Goal: Task Accomplishment & Management: Manage account settings

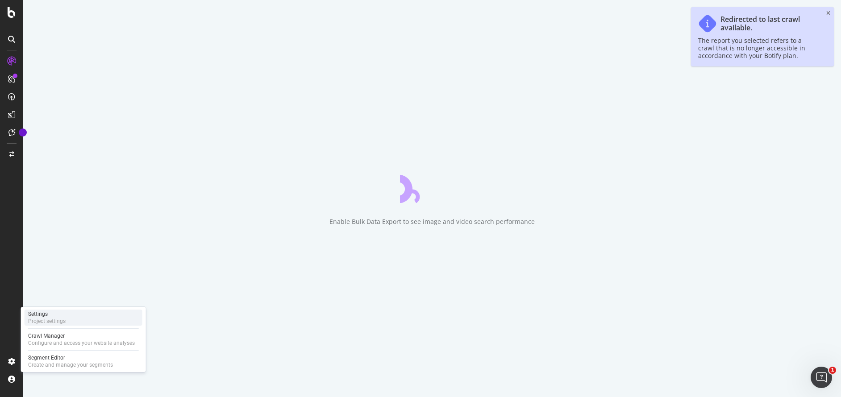
click at [46, 317] on div "Settings" at bounding box center [47, 314] width 38 height 7
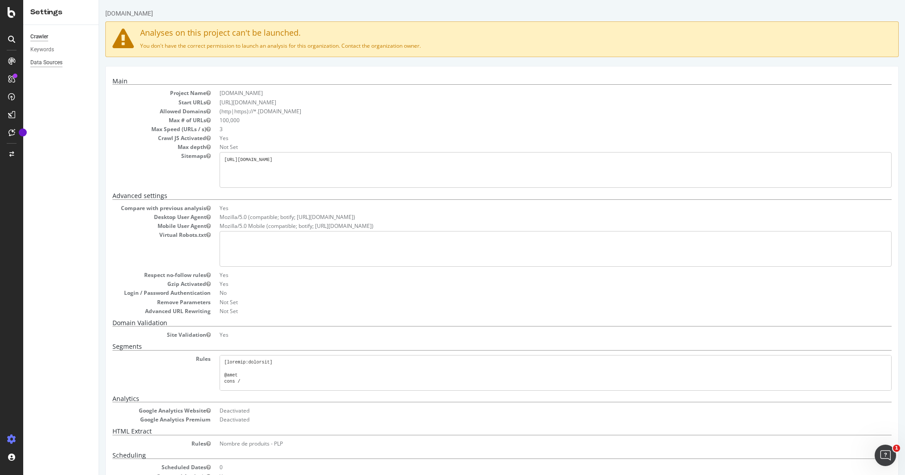
click at [53, 61] on div "Data Sources" at bounding box center [46, 62] width 32 height 9
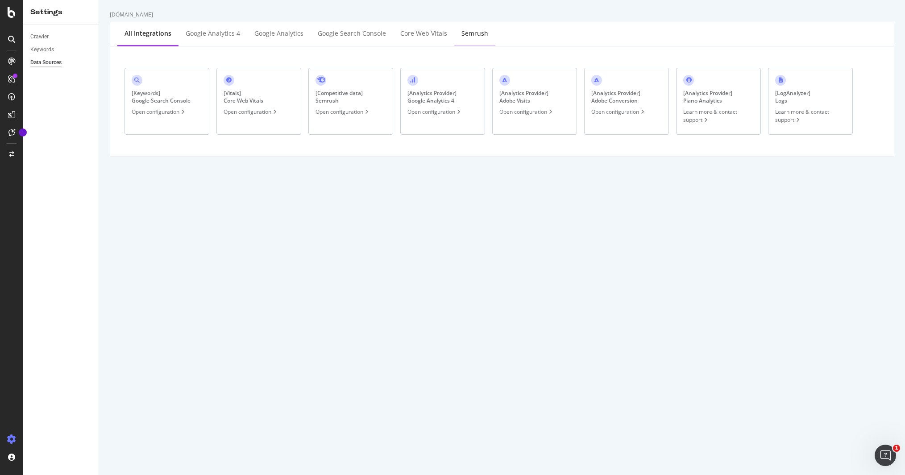
click at [465, 29] on div "Semrush" at bounding box center [475, 33] width 27 height 9
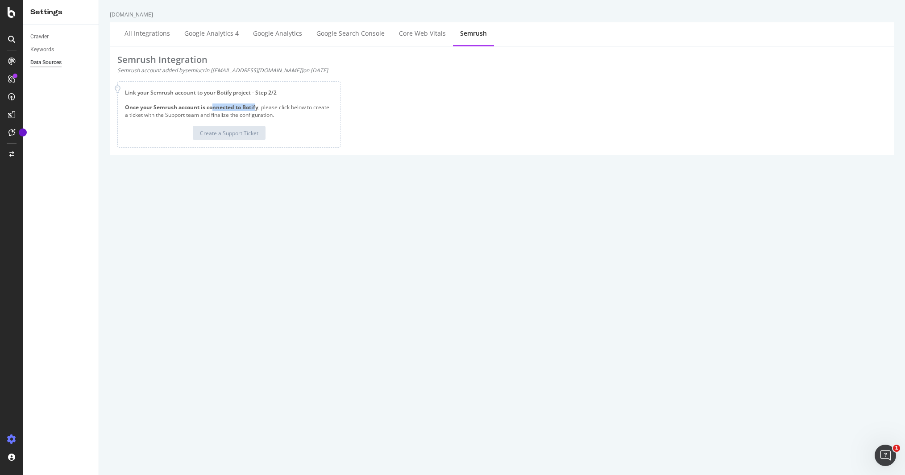
drag, startPoint x: 213, startPoint y: 106, endPoint x: 258, endPoint y: 106, distance: 45.1
click at [258, 106] on b "Once your Semrush account is connected to Botify" at bounding box center [191, 108] width 133 height 8
drag, startPoint x: 290, startPoint y: 108, endPoint x: 328, endPoint y: 109, distance: 38.4
click at [328, 109] on div "Once your Semrush account is connected to Botify , please click below to create…" at bounding box center [229, 122] width 208 height 37
drag, startPoint x: 137, startPoint y: 117, endPoint x: 253, endPoint y: 117, distance: 116.5
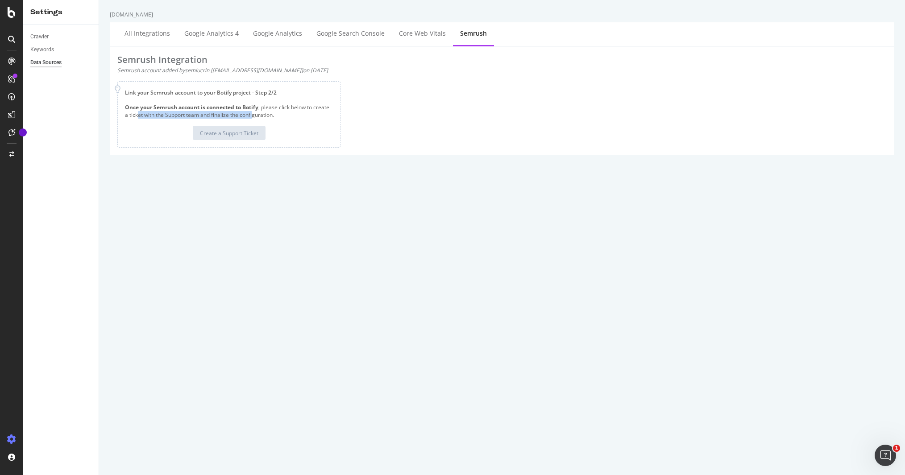
click at [253, 117] on div "Once your Semrush account is connected to Botify , please click below to create…" at bounding box center [229, 122] width 208 height 37
drag, startPoint x: 277, startPoint y: 117, endPoint x: 121, endPoint y: 88, distance: 158.9
click at [121, 88] on div "Link your Semrush account to your Botify project - Step 2/2 Once your Semrush a…" at bounding box center [228, 114] width 223 height 67
